Goal: Task Accomplishment & Management: Use online tool/utility

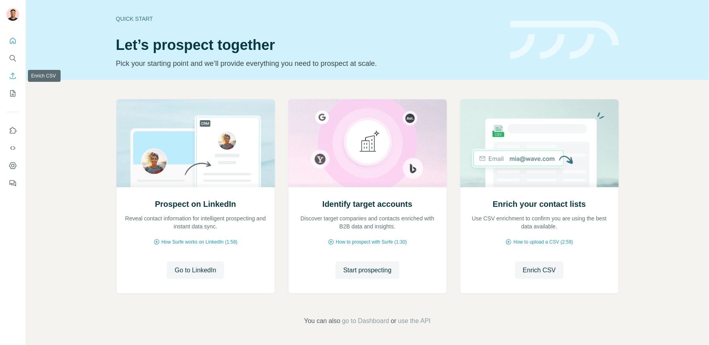
click at [14, 74] on icon "Enrich CSV" at bounding box center [13, 76] width 6 height 6
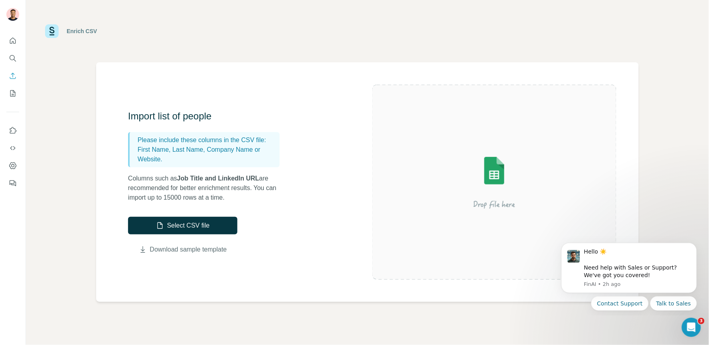
click at [198, 248] on link "Download sample template" at bounding box center [188, 249] width 77 height 10
click at [195, 225] on button "Select CSV file" at bounding box center [182, 226] width 109 height 18
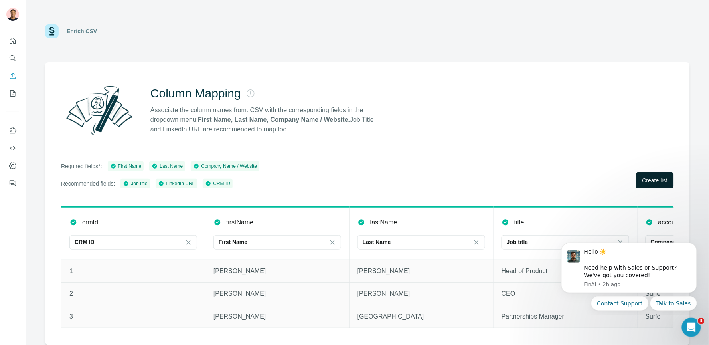
click at [645, 177] on span "Create list" at bounding box center [654, 180] width 25 height 8
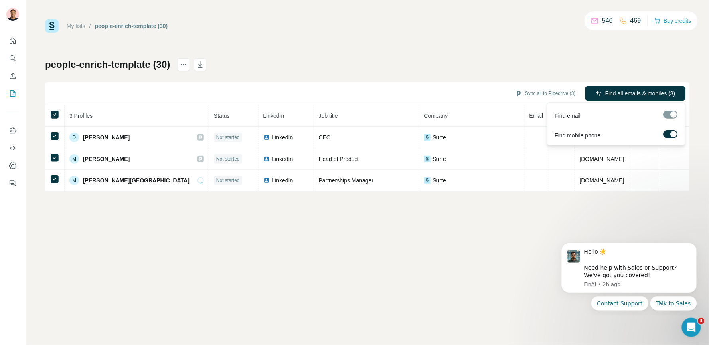
click at [625, 90] on span "Find all emails & mobiles (3)" at bounding box center [640, 93] width 70 height 8
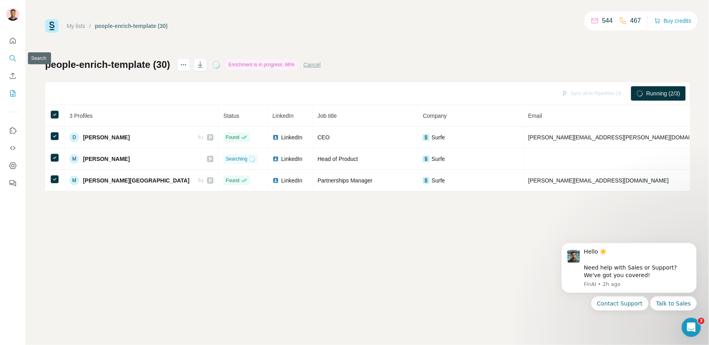
click at [13, 57] on icon "Search" at bounding box center [13, 58] width 8 height 8
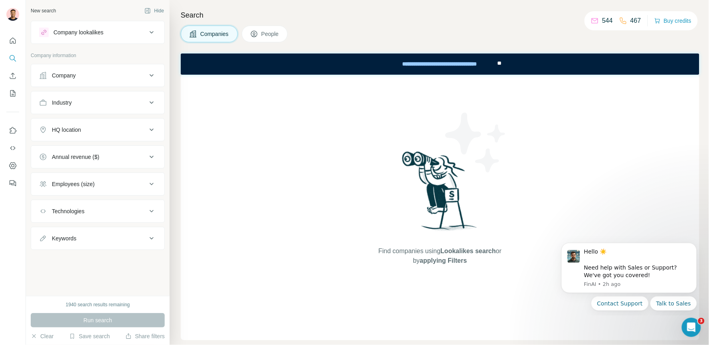
click at [93, 31] on div "Company lookalikes" at bounding box center [78, 32] width 50 height 8
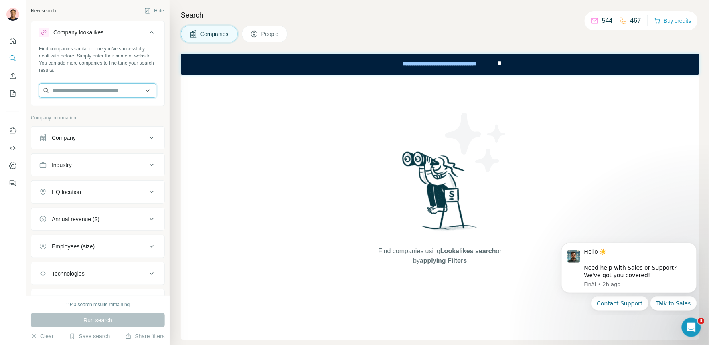
click at [81, 89] on input "text" at bounding box center [97, 90] width 117 height 14
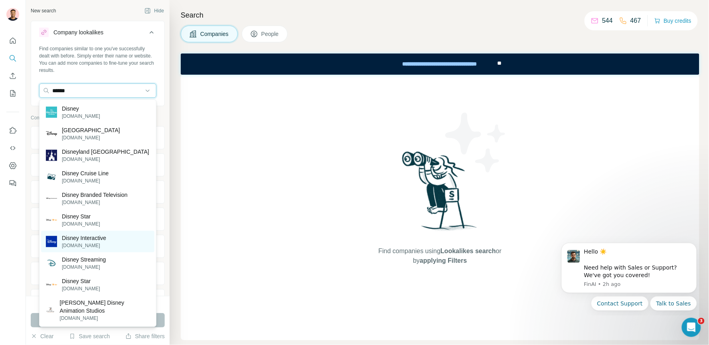
type input "******"
click at [89, 242] on p "[DOMAIN_NAME]" at bounding box center [84, 245] width 44 height 7
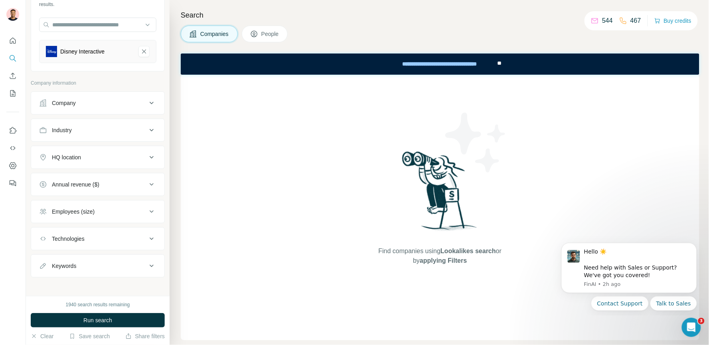
scroll to position [70, 0]
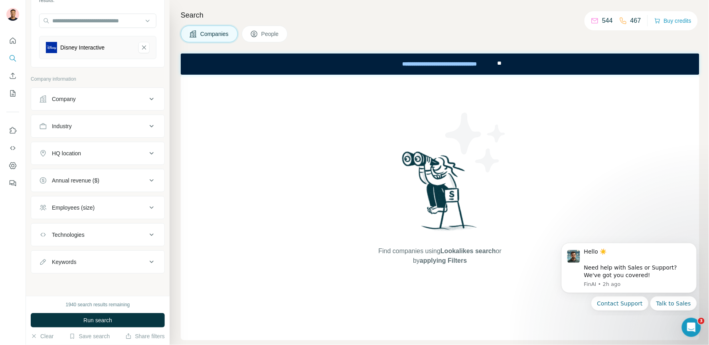
click at [130, 154] on div "HQ location" at bounding box center [93, 153] width 108 height 8
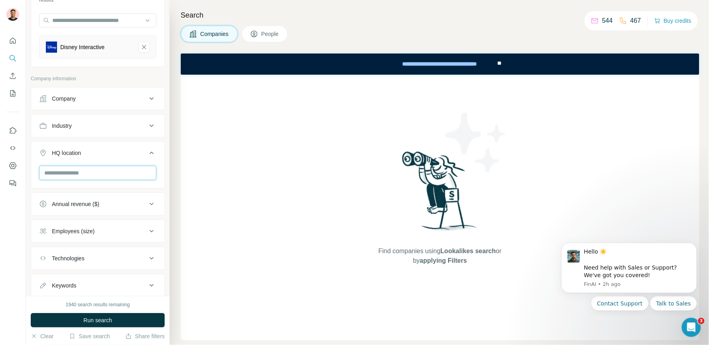
click at [92, 174] on input "text" at bounding box center [97, 172] width 117 height 14
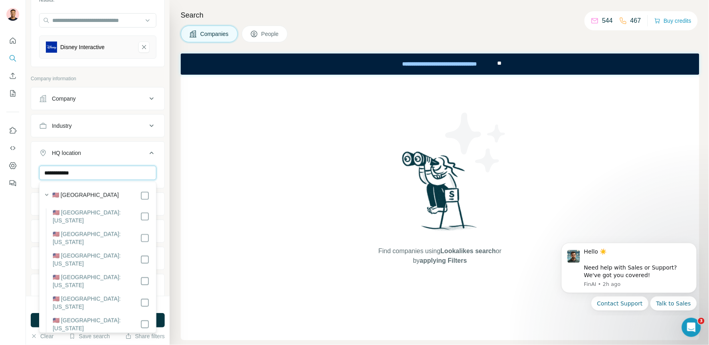
type input "**********"
click at [167, 163] on div "**********" at bounding box center [98, 148] width 144 height 296
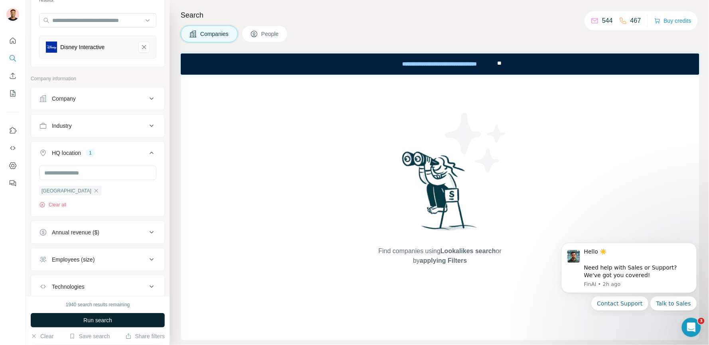
click at [108, 319] on span "Run search" at bounding box center [97, 320] width 29 height 8
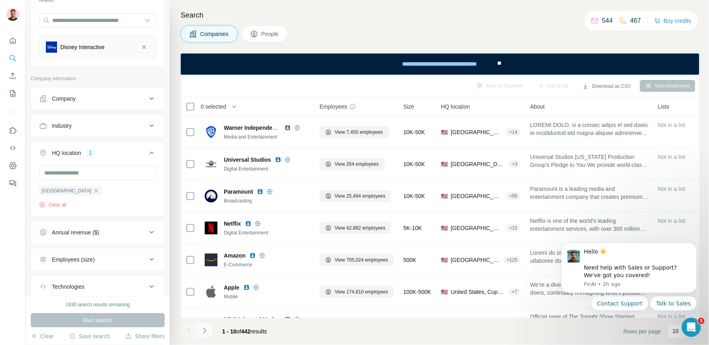
click at [205, 331] on icon "Navigate to next page" at bounding box center [205, 330] width 8 height 8
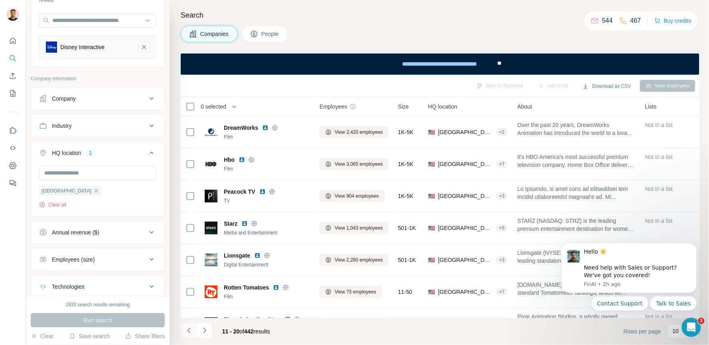
click at [191, 329] on icon "Navigate to previous page" at bounding box center [189, 330] width 8 height 8
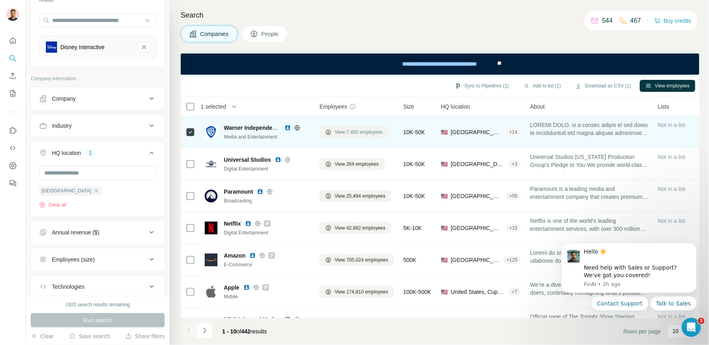
click at [351, 131] on span "View 7,450 employees" at bounding box center [359, 131] width 48 height 7
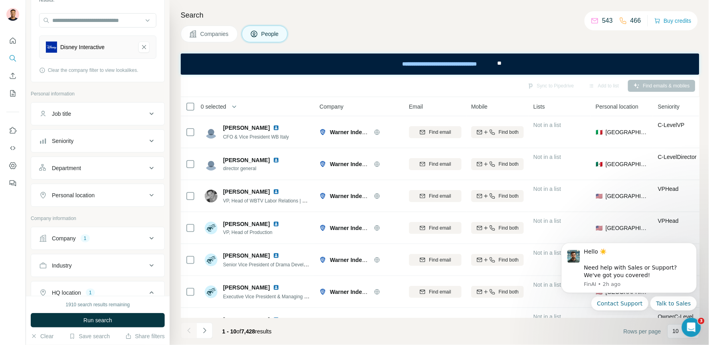
click at [106, 110] on div "Job title" at bounding box center [93, 114] width 108 height 8
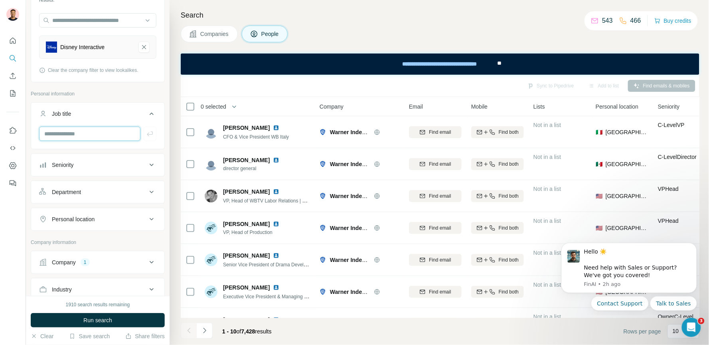
click at [79, 135] on input "text" at bounding box center [89, 133] width 101 height 14
type input "*********"
click at [151, 135] on icon "button" at bounding box center [150, 134] width 8 height 8
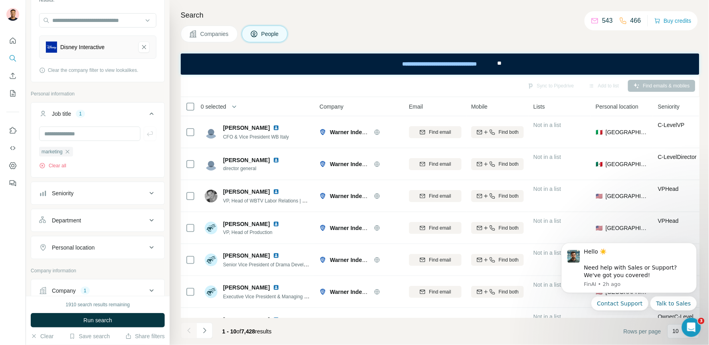
scroll to position [97, 0]
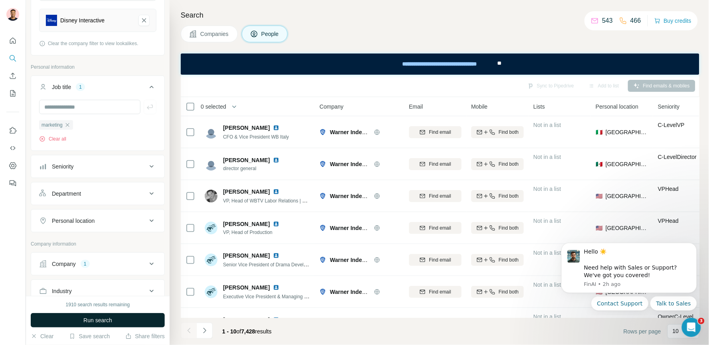
click at [83, 315] on button "Run search" at bounding box center [98, 320] width 134 height 14
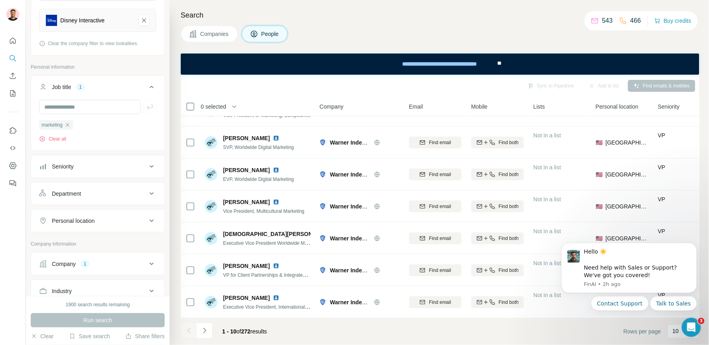
scroll to position [0, 0]
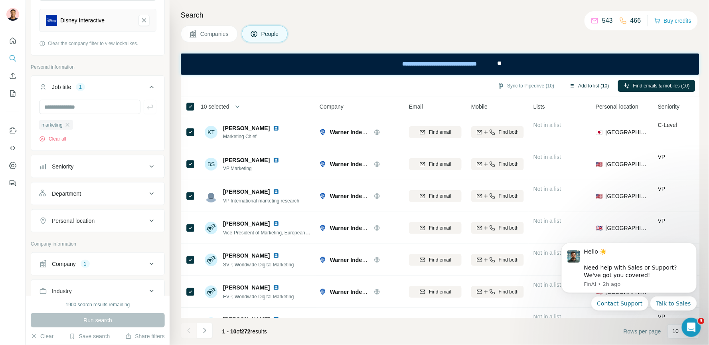
click at [587, 83] on button "Add to list (10)" at bounding box center [588, 86] width 51 height 12
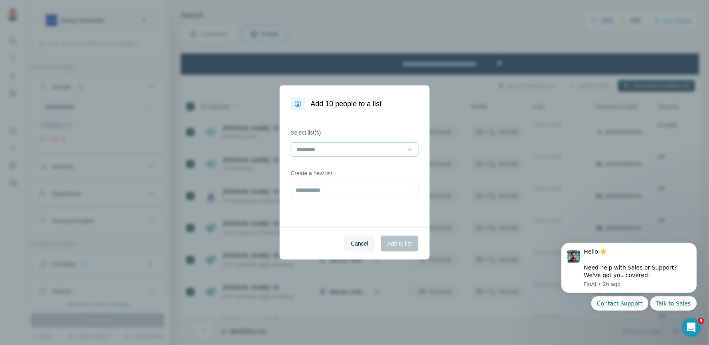
click at [356, 149] on input at bounding box center [350, 149] width 108 height 9
click at [354, 126] on div "Select list(s) Create a new list" at bounding box center [355, 169] width 150 height 116
click at [359, 246] on span "Cancel" at bounding box center [360, 243] width 18 height 8
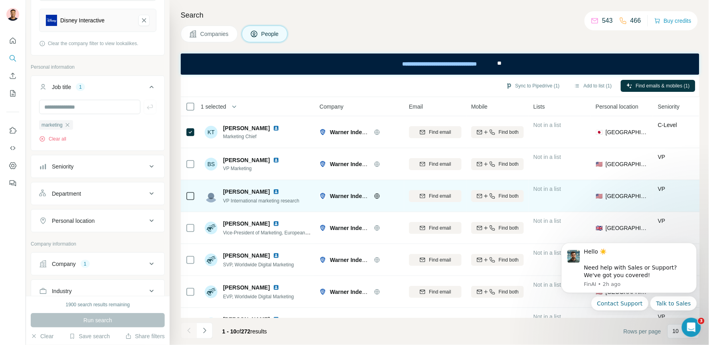
click at [187, 207] on td at bounding box center [190, 196] width 19 height 32
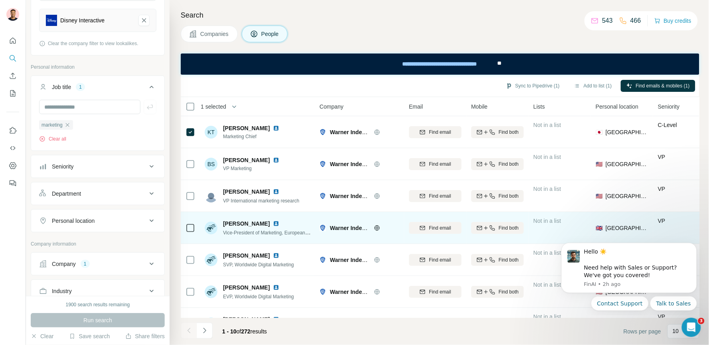
click at [187, 221] on div at bounding box center [190, 228] width 10 height 22
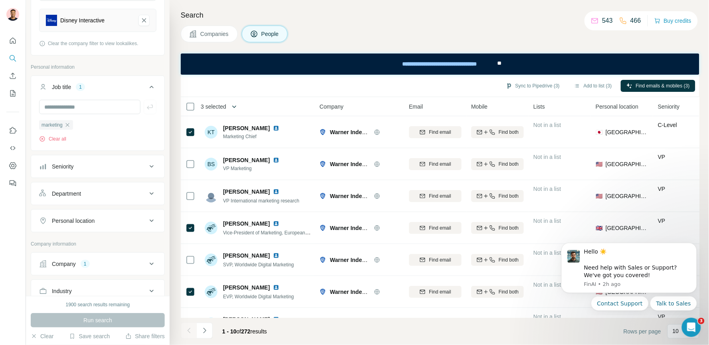
click at [238, 103] on icon "button" at bounding box center [234, 106] width 8 height 8
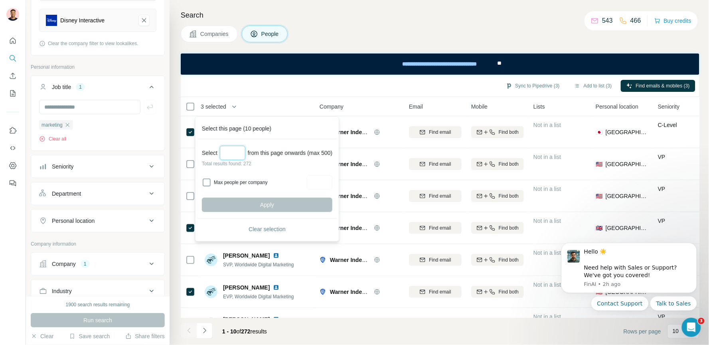
click at [231, 146] on input "Select a number (up to 500)" at bounding box center [233, 153] width 26 height 14
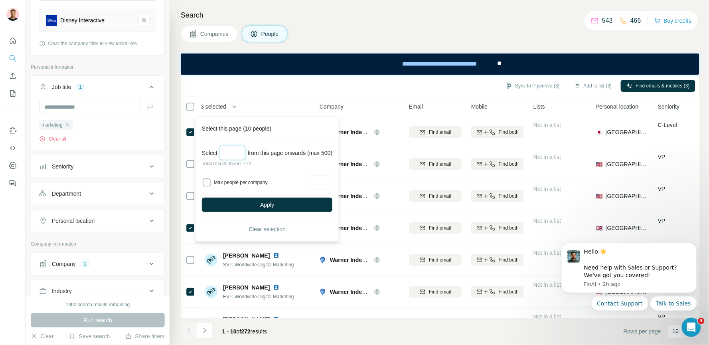
type input "*"
type input "***"
click at [329, 185] on input "Max people per company" at bounding box center [320, 182] width 26 height 14
type input "*"
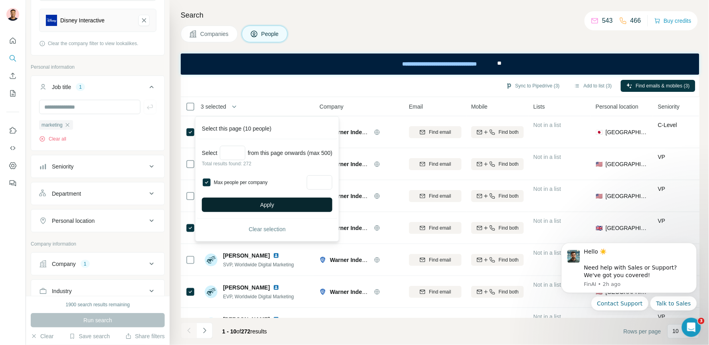
click at [272, 203] on span "Apply" at bounding box center [267, 205] width 14 height 8
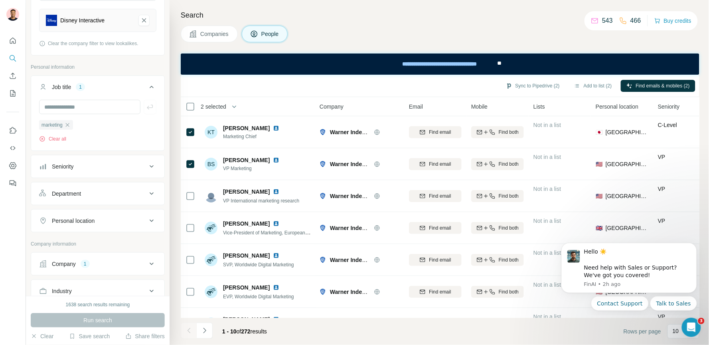
click at [17, 91] on button "My lists" at bounding box center [12, 93] width 13 height 14
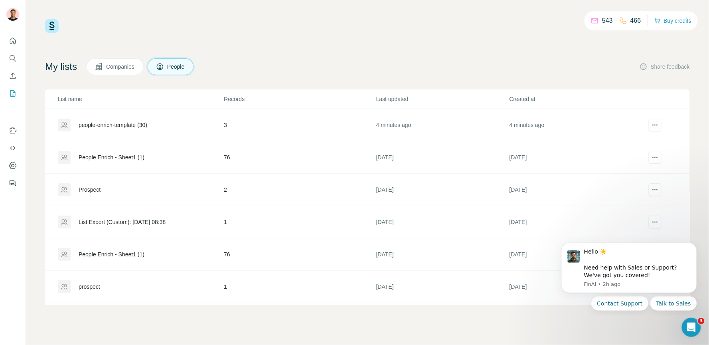
click at [129, 158] on div "People Enrich - Sheet1 (1)" at bounding box center [112, 157] width 66 height 8
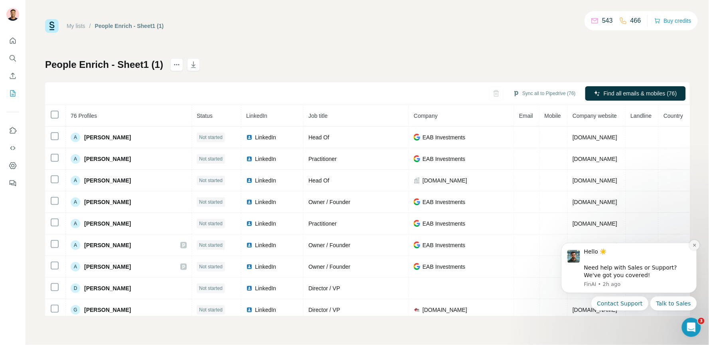
click at [692, 242] on icon "Dismiss notification" at bounding box center [694, 244] width 4 height 4
